Goal: Task Accomplishment & Management: Manage account settings

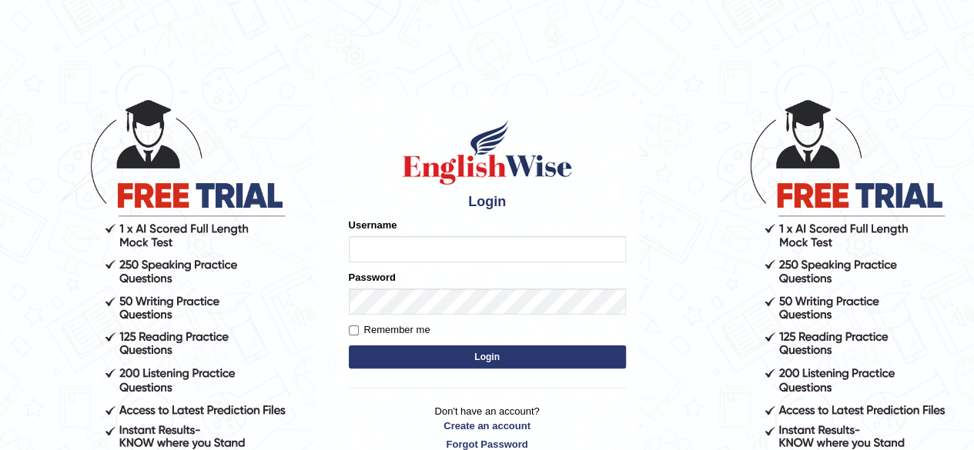
drag, startPoint x: 0, startPoint y: 0, endPoint x: 416, endPoint y: 256, distance: 488.4
click at [416, 256] on input "Username" at bounding box center [487, 249] width 277 height 26
type input "Sushankhatri123"
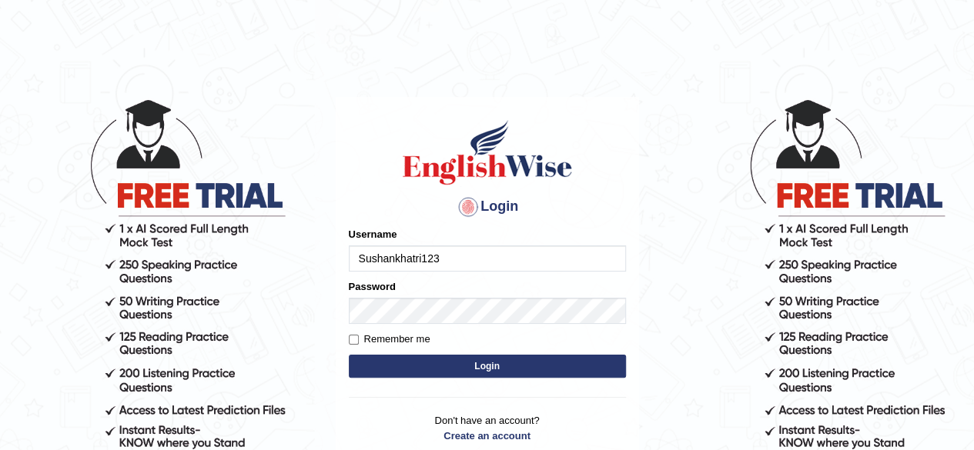
drag, startPoint x: 438, startPoint y: 261, endPoint x: 339, endPoint y: 266, distance: 98.6
click at [339, 266] on div "Login Please fix the following errors: Username Sushankhatri123 Password Rememb…" at bounding box center [487, 290] width 303 height 386
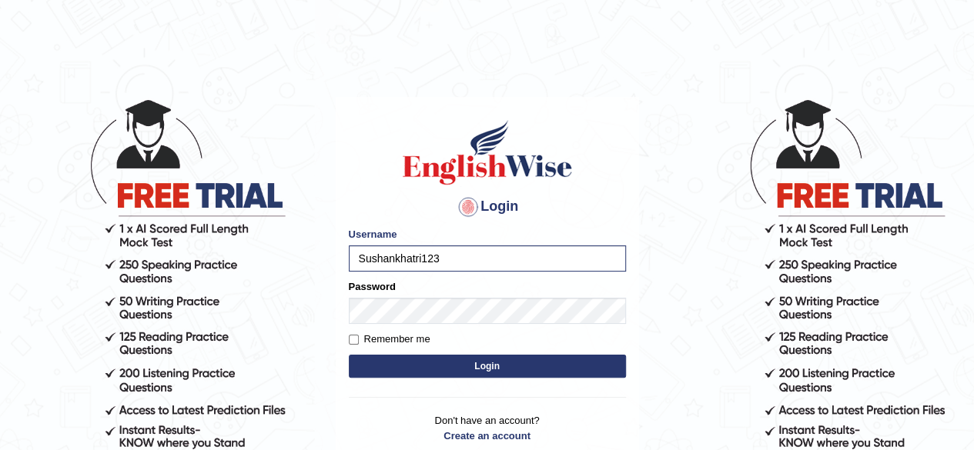
click at [460, 172] on img at bounding box center [488, 152] width 176 height 69
click at [487, 367] on button "Login" at bounding box center [487, 366] width 277 height 23
